Goal: Register for event/course

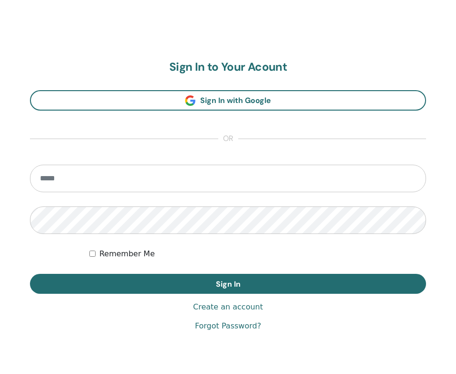
scroll to position [498, 0]
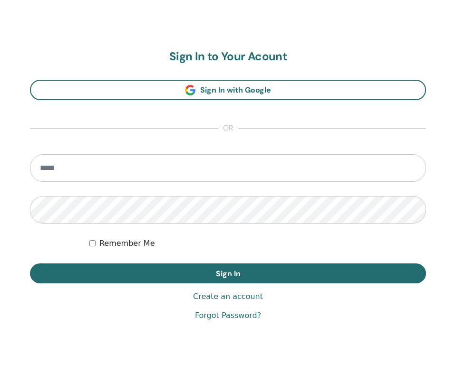
click at [209, 166] on input "email" at bounding box center [228, 168] width 396 height 28
type input "**********"
click at [30, 264] on button "Sign In" at bounding box center [228, 274] width 396 height 20
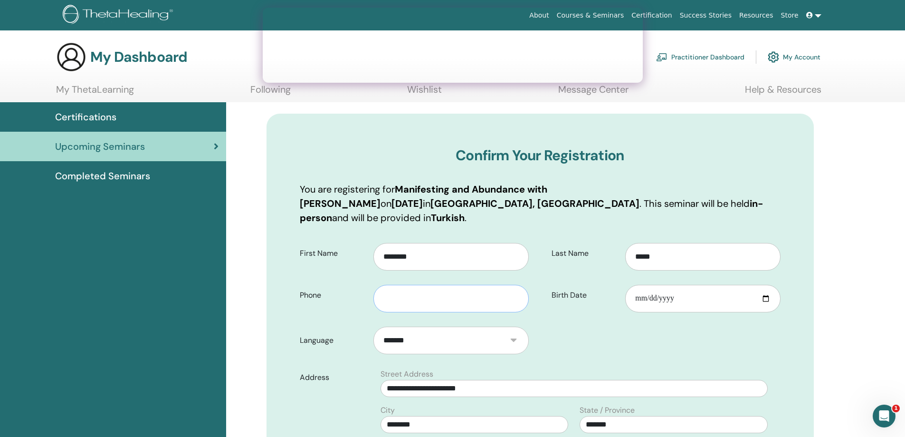
click at [455, 289] on input "text" at bounding box center [450, 299] width 155 height 28
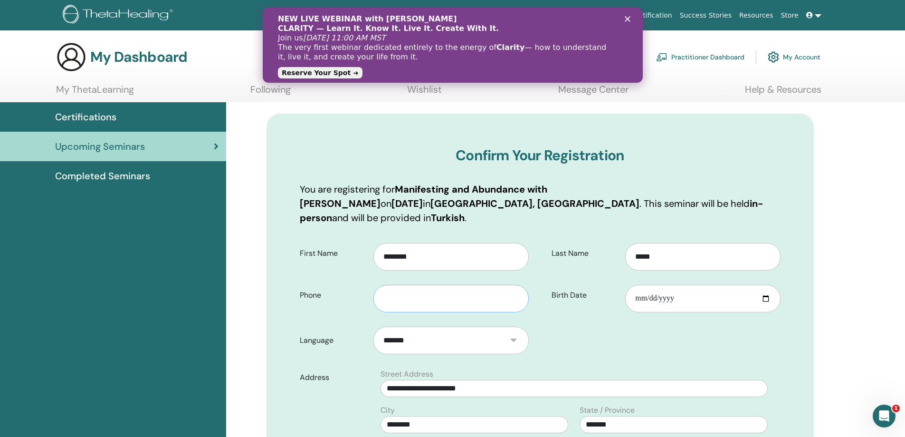
type input "**********"
click at [455, 17] on icon "Kapat" at bounding box center [627, 19] width 6 height 6
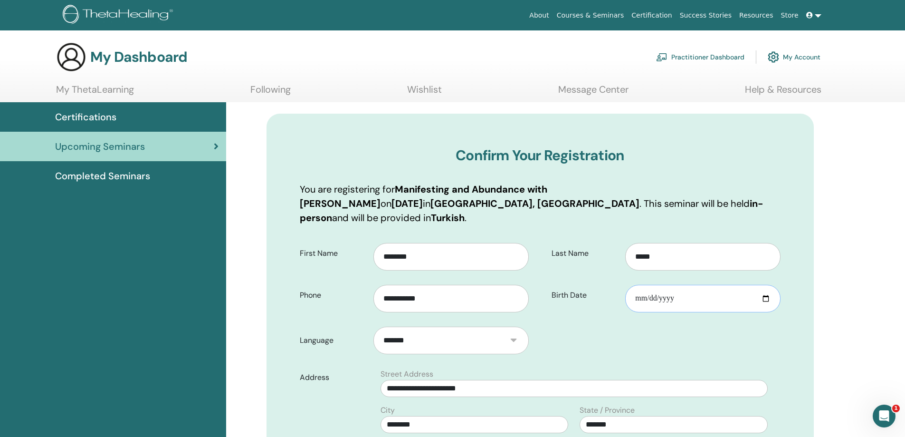
click at [455, 285] on input "Birth Date" at bounding box center [702, 299] width 155 height 28
type input "**********"
click at [455, 343] on form "**********" at bounding box center [540, 442] width 495 height 412
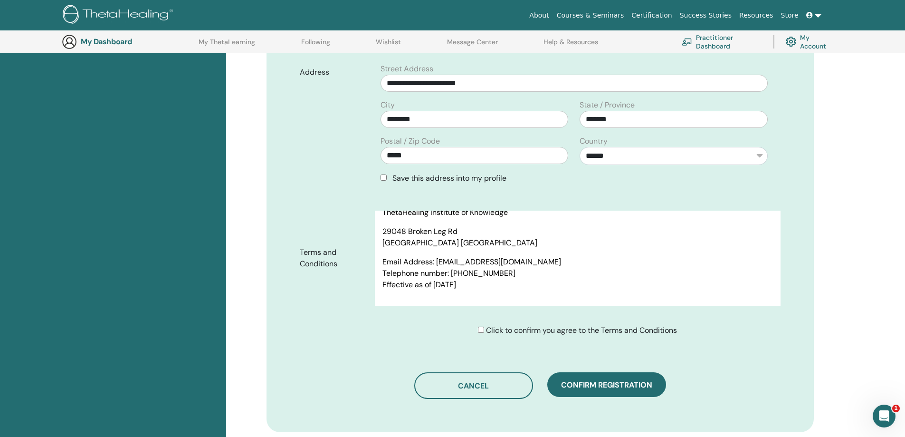
scroll to position [308, 0]
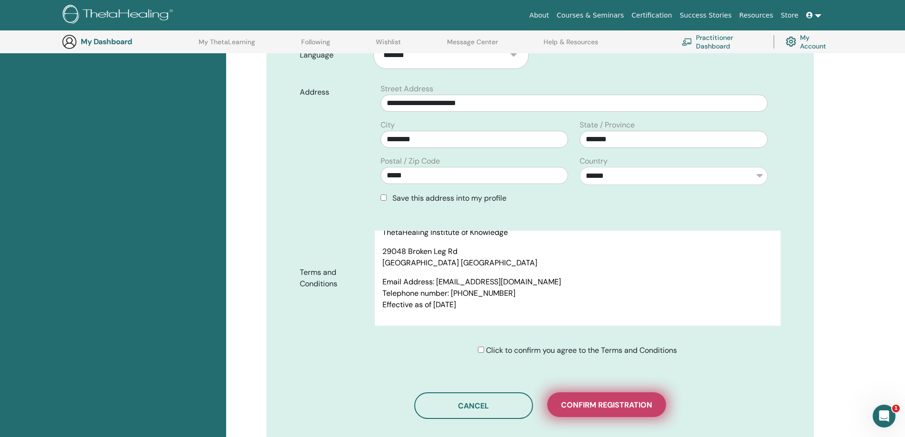
click at [455, 367] on span "Confirm registration" at bounding box center [606, 405] width 91 height 10
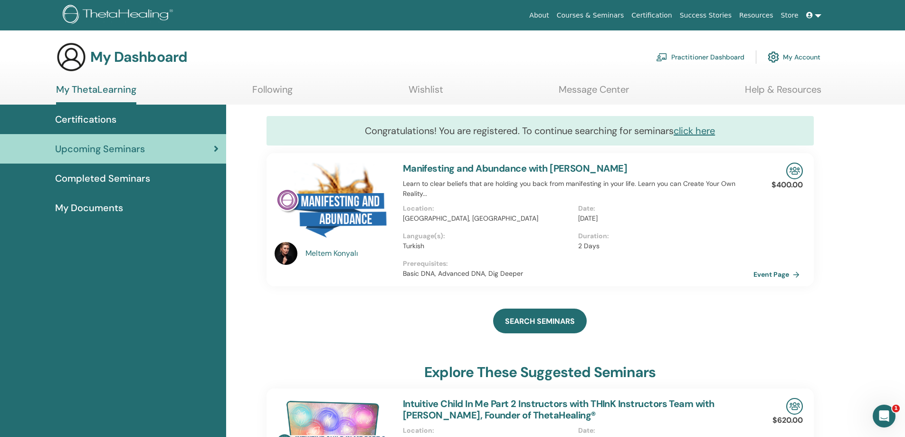
click at [329, 206] on img at bounding box center [333, 204] width 117 height 82
click at [339, 206] on img at bounding box center [333, 204] width 117 height 82
click at [443, 169] on link "Manifesting and Abundance with Meltem Konyalı" at bounding box center [515, 168] width 225 height 12
click at [465, 170] on link "Manifesting and Abundance with Meltem Konyalı" at bounding box center [515, 168] width 225 height 12
click at [123, 155] on span "Upcoming Seminars" at bounding box center [100, 149] width 90 height 14
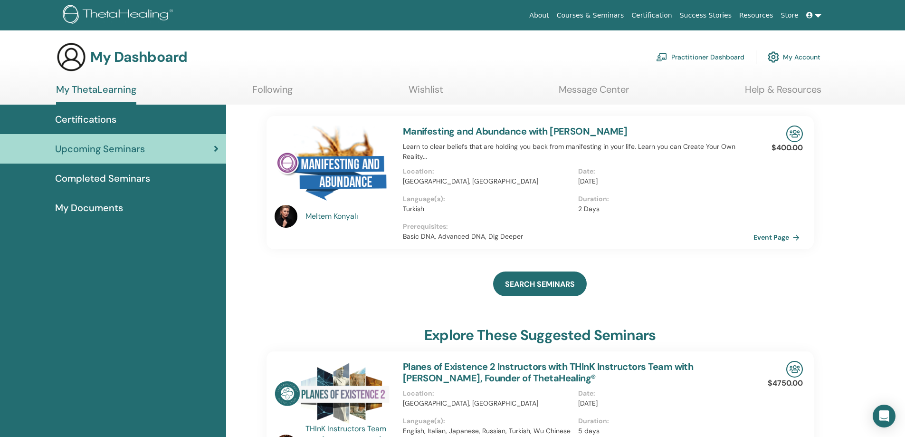
click at [121, 182] on span "Completed Seminars" at bounding box center [102, 178] width 95 height 14
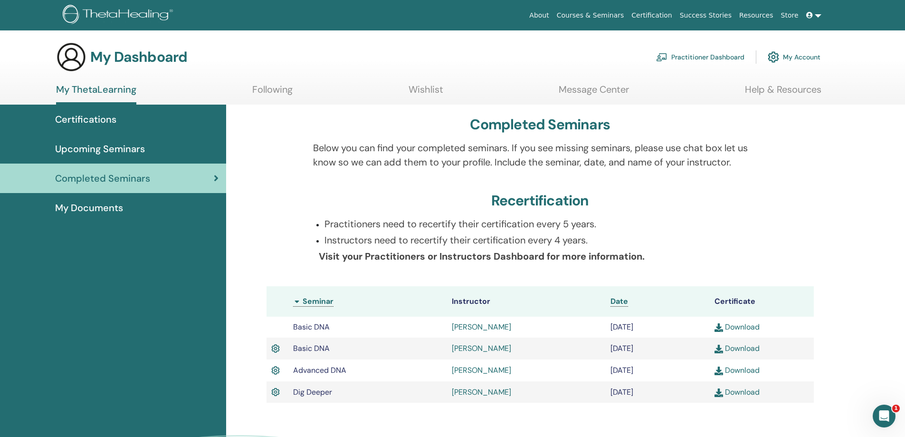
click at [123, 159] on link "Upcoming Seminars" at bounding box center [113, 148] width 226 height 29
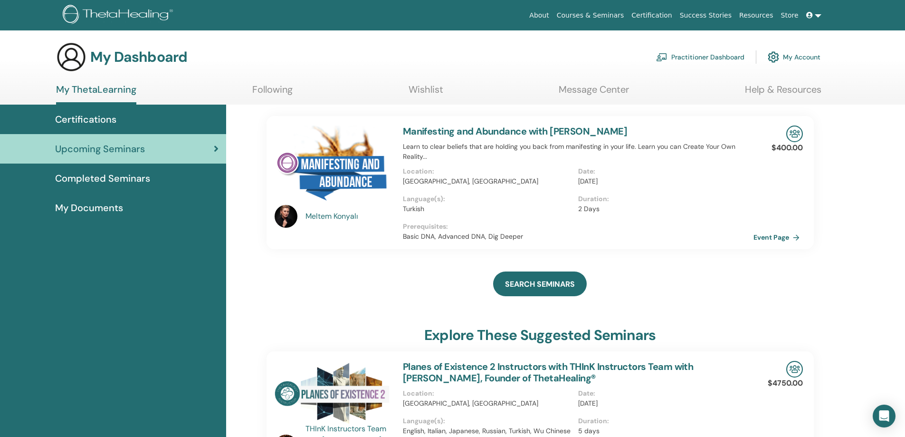
click at [125, 134] on link "Certifications" at bounding box center [113, 119] width 226 height 29
click at [125, 124] on div "Certifications" at bounding box center [113, 119] width 211 height 14
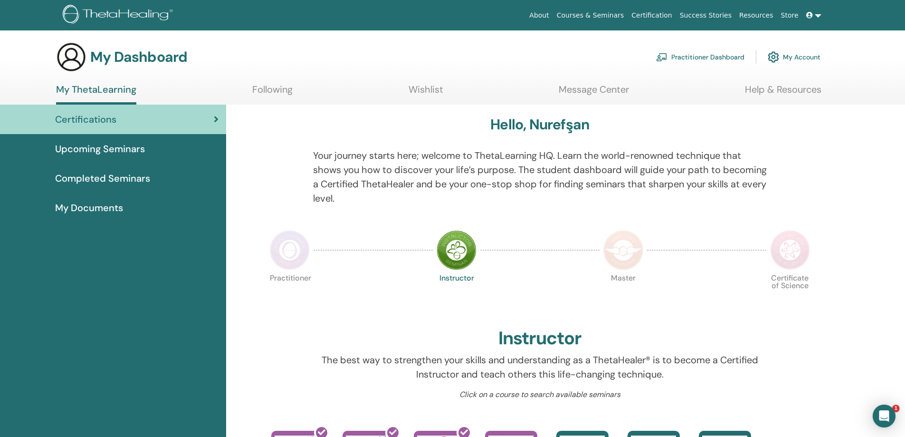
click at [114, 208] on span "My Documents" at bounding box center [89, 208] width 68 height 14
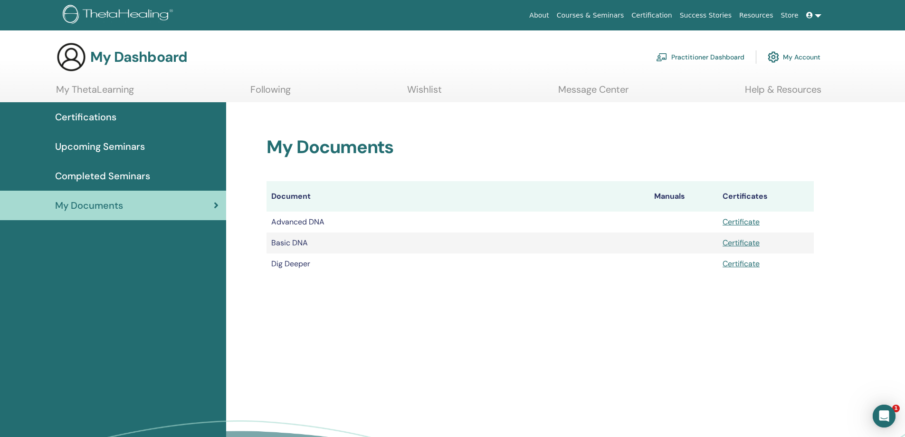
click at [117, 179] on span "Completed Seminars" at bounding box center [102, 176] width 95 height 14
